Goal: Navigation & Orientation: Understand site structure

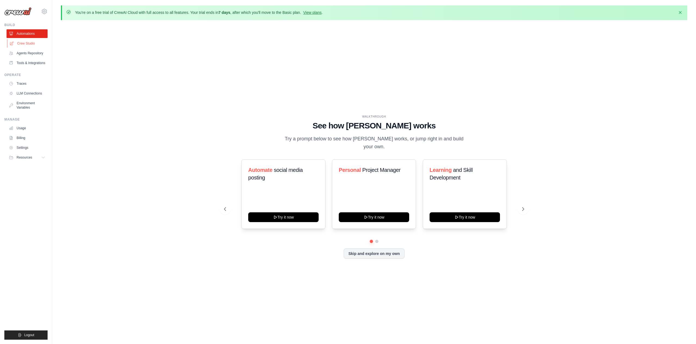
click at [13, 45] on icon at bounding box center [12, 43] width 4 height 4
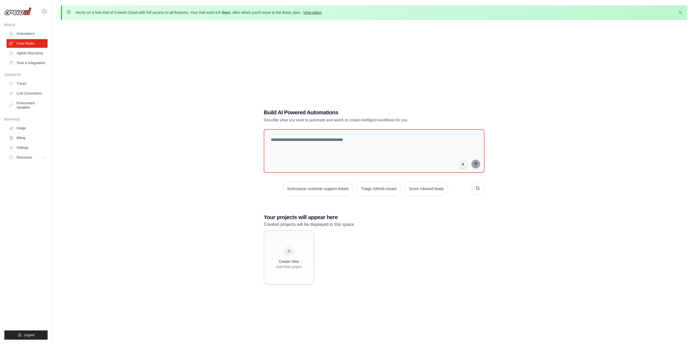
click at [321, 10] on link "View plans" at bounding box center [312, 12] width 18 height 4
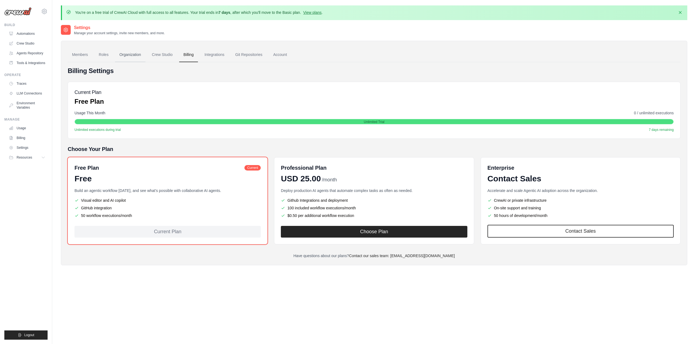
click at [145, 56] on link "Organization" at bounding box center [130, 55] width 30 height 15
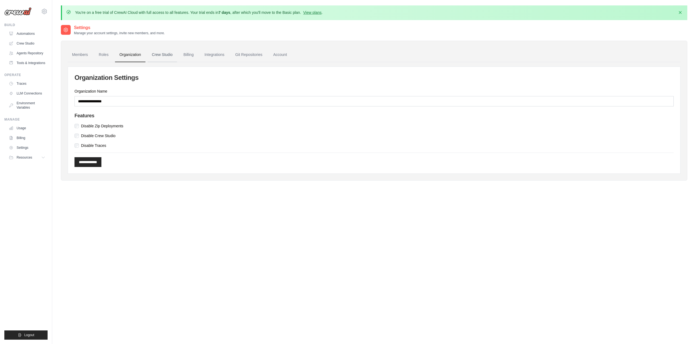
click at [176, 61] on link "Crew Studio" at bounding box center [162, 55] width 29 height 15
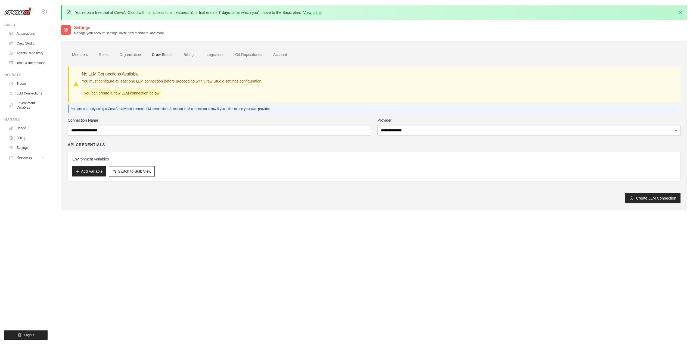
click at [77, 56] on link "Members" at bounding box center [80, 55] width 24 height 15
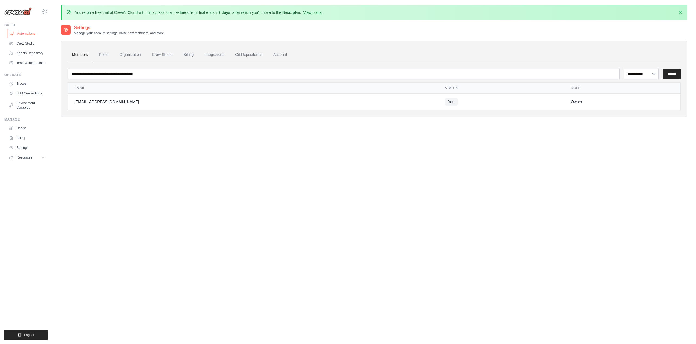
click at [35, 33] on link "Automations" at bounding box center [27, 33] width 41 height 9
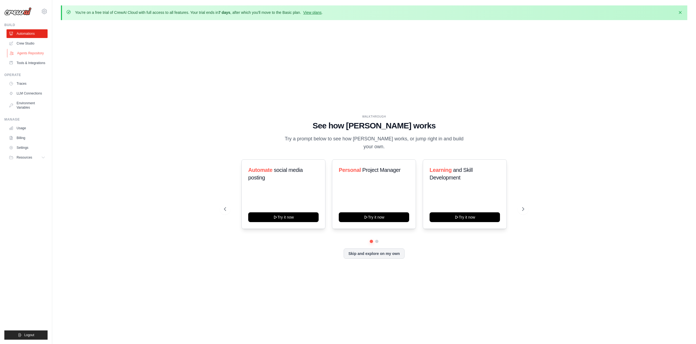
click at [21, 50] on link "Agents Repository" at bounding box center [27, 53] width 41 height 9
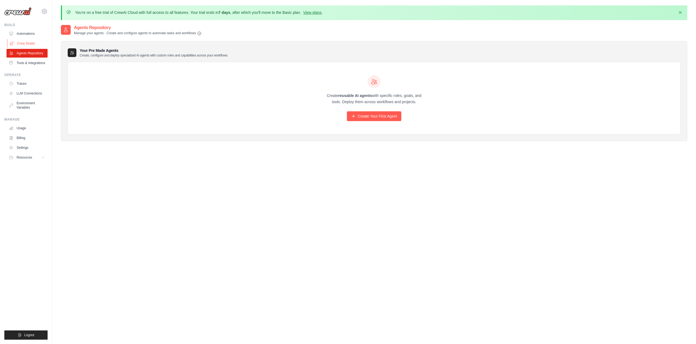
click at [23, 45] on link "Crew Studio" at bounding box center [27, 43] width 41 height 9
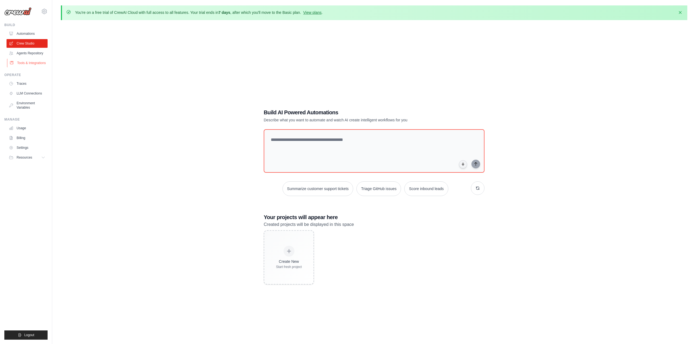
click at [23, 67] on link "Tools & Integrations" at bounding box center [27, 63] width 41 height 9
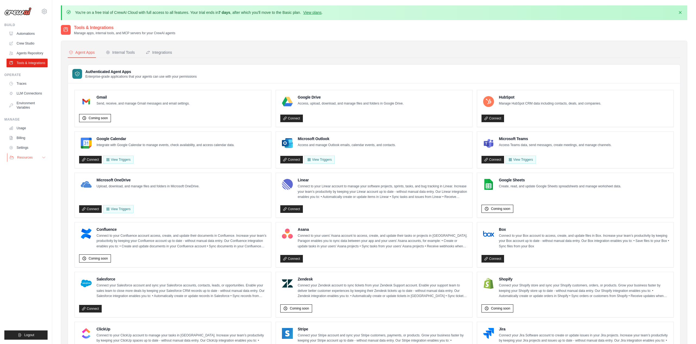
click at [39, 162] on button "Resources" at bounding box center [27, 157] width 41 height 9
click at [664, 61] on div "Agent Apps Internal Tools Integrations Authenticated Agent Apps Enterprise-grad…" at bounding box center [374, 281] width 613 height 467
